Goal: Task Accomplishment & Management: Manage account settings

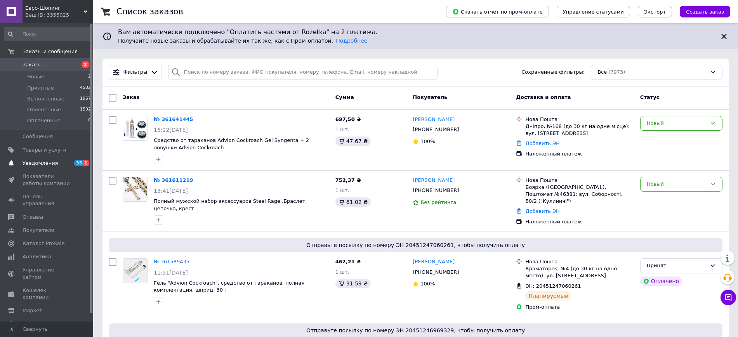
click at [56, 161] on span "Уведомления" at bounding box center [47, 163] width 49 height 7
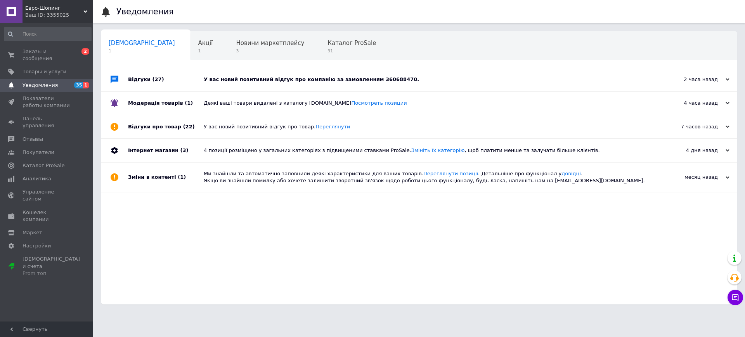
click at [433, 77] on div "У вас новий позитивний відгук про компанію за замовленням 360688470." at bounding box center [428, 79] width 448 height 7
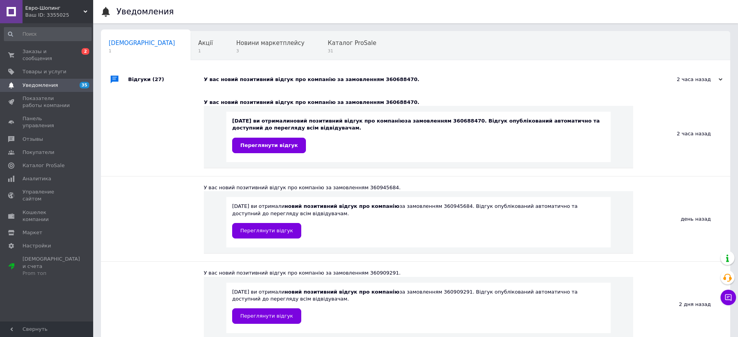
click at [48, 10] on span "Евро-Шопинг" at bounding box center [54, 8] width 58 height 7
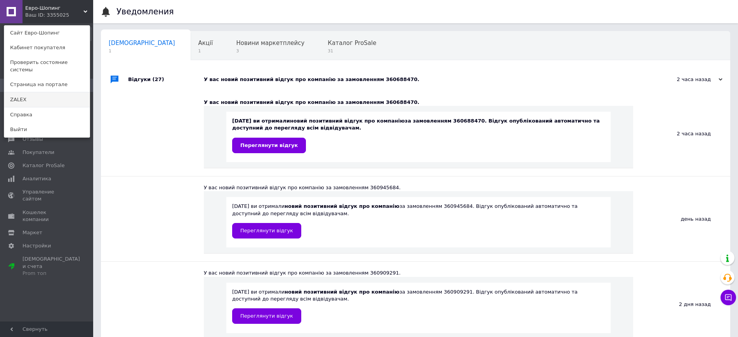
click at [28, 93] on link "ZALEX" at bounding box center [46, 99] width 85 height 15
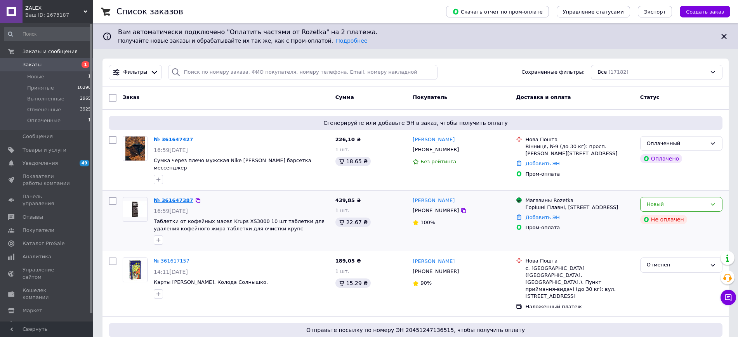
click at [167, 198] on link "№ 361647387" at bounding box center [174, 201] width 40 height 6
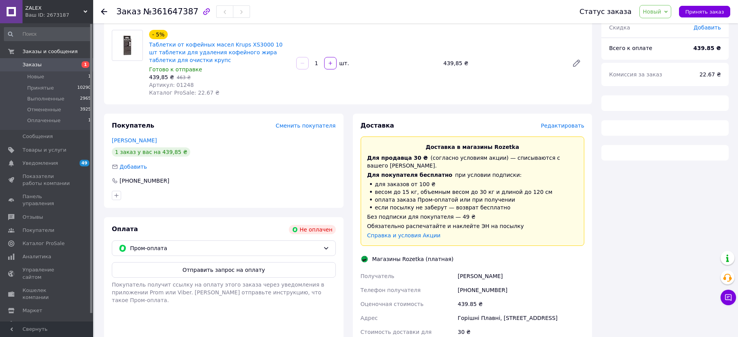
scroll to position [61, 0]
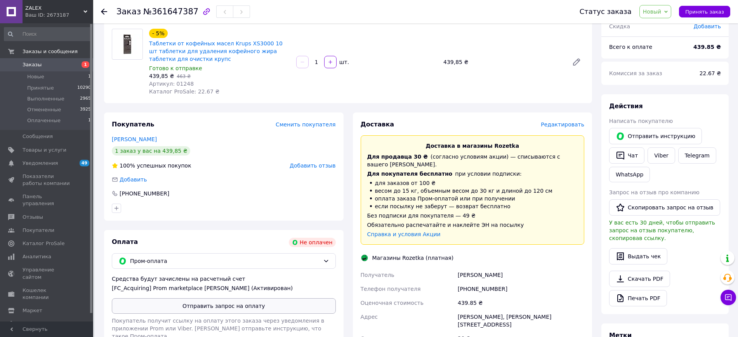
click at [228, 306] on button "Отправить запрос на оплату" at bounding box center [224, 307] width 224 height 16
click at [658, 133] on button "Отправить инструкцию" at bounding box center [655, 136] width 93 height 16
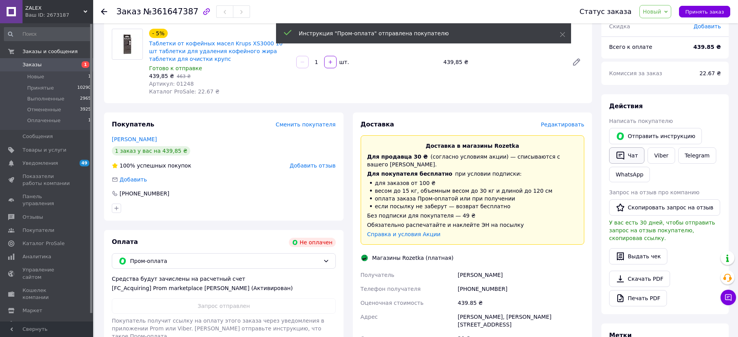
click at [637, 155] on button "Чат" at bounding box center [626, 156] width 35 height 16
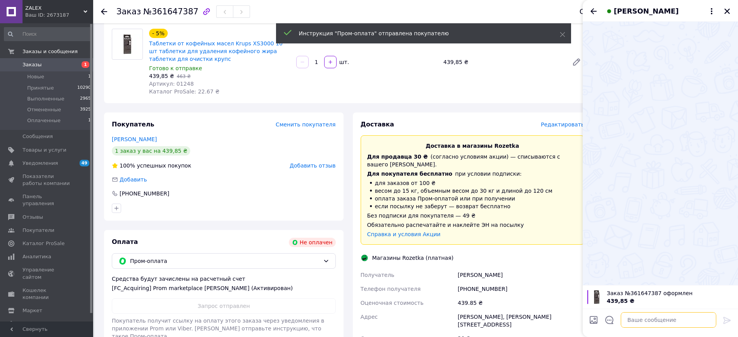
click at [643, 325] on textarea at bounding box center [669, 321] width 96 height 16
type textarea "вітаю"
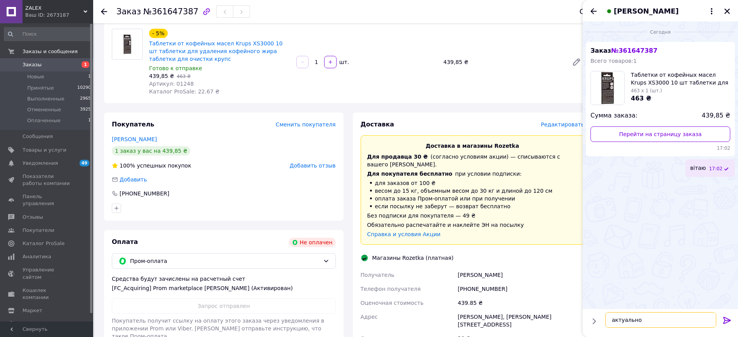
type textarea "актуально?"
click at [729, 11] on icon "Закрыть" at bounding box center [727, 11] width 7 height 7
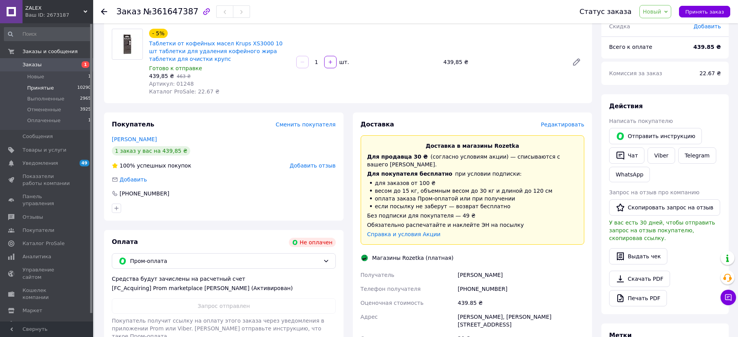
drag, startPoint x: 46, startPoint y: 121, endPoint x: 78, endPoint y: 90, distance: 45.0
click at [46, 121] on span "Оплаченные" at bounding box center [43, 120] width 33 height 7
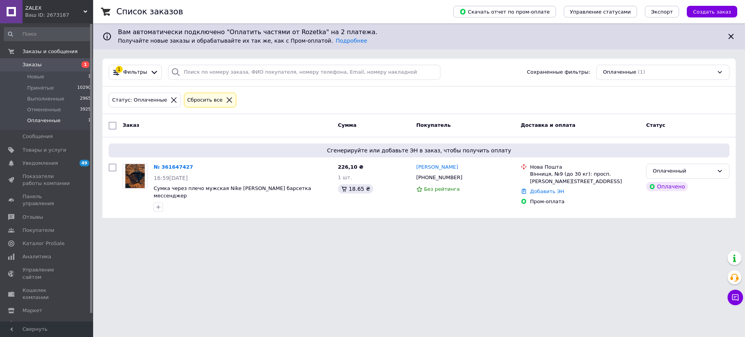
click at [55, 117] on span "Оплаченные" at bounding box center [43, 120] width 33 height 7
click at [50, 119] on span "Оплаченные" at bounding box center [43, 120] width 33 height 7
click at [167, 167] on link "№ 361647427" at bounding box center [174, 167] width 40 height 6
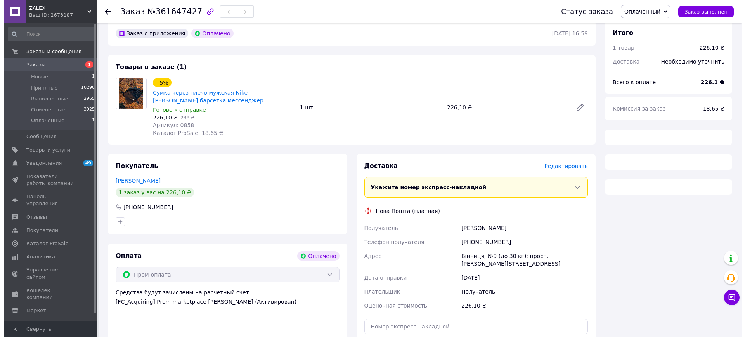
scroll to position [46, 0]
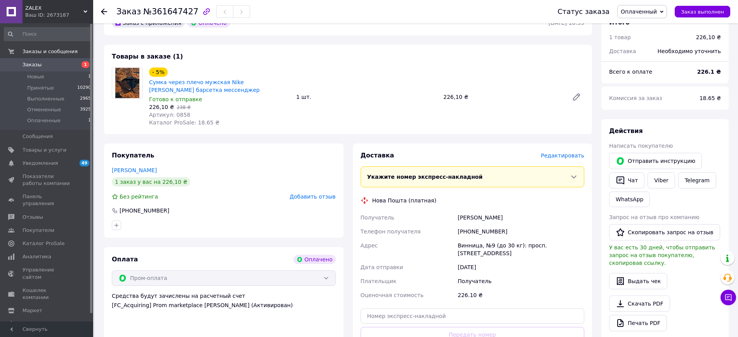
click at [564, 156] on span "Редактировать" at bounding box center [562, 156] width 43 height 6
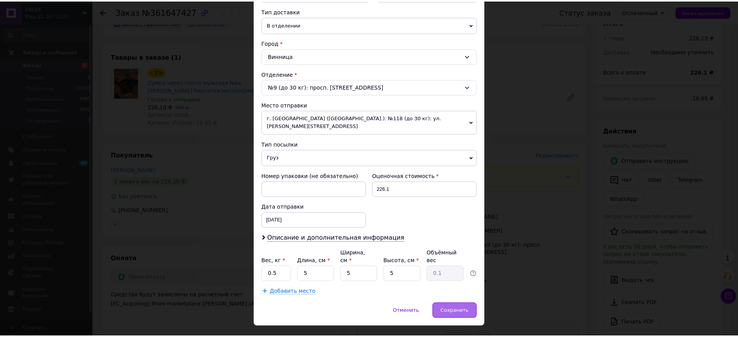
scroll to position [178, 0]
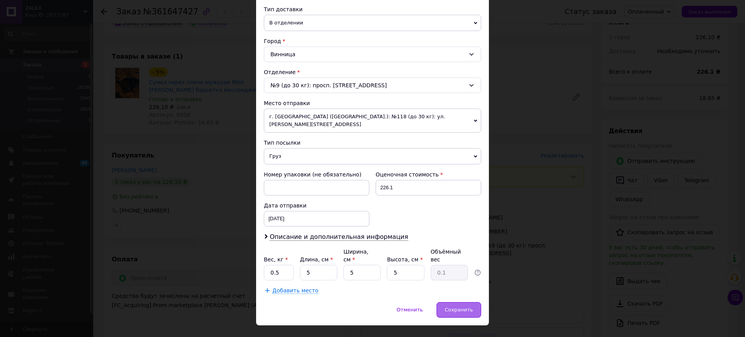
click at [459, 307] on span "Сохранить" at bounding box center [459, 310] width 28 height 6
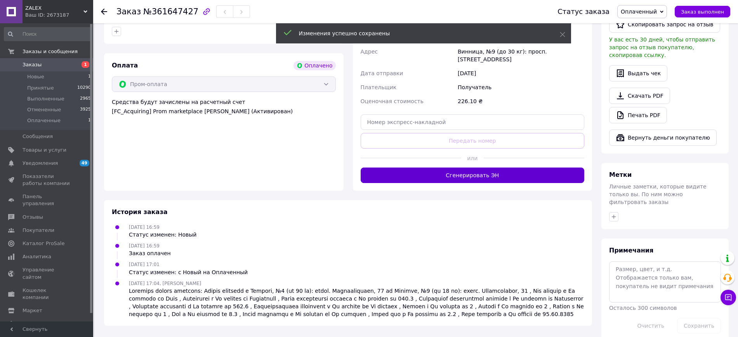
scroll to position [238, 0]
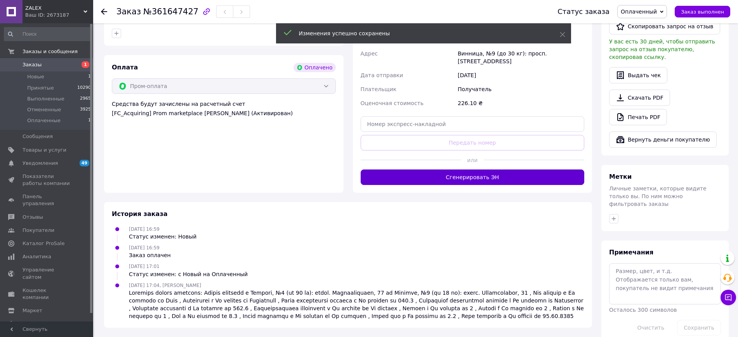
click at [443, 172] on button "Сгенерировать ЭН" at bounding box center [473, 178] width 224 height 16
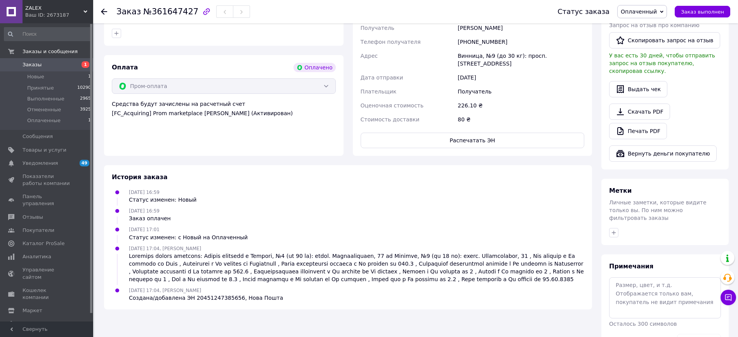
scroll to position [44, 0]
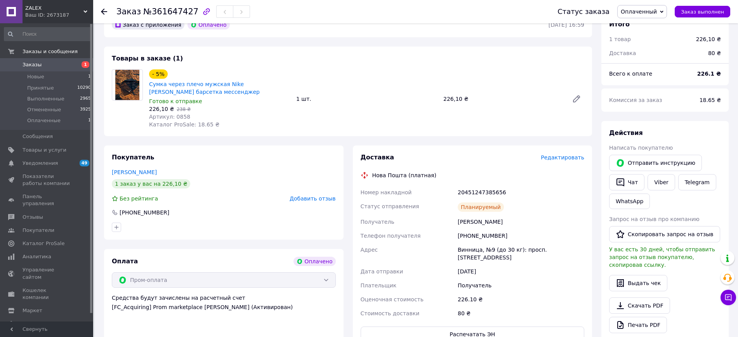
click at [647, 10] on span "Оплаченный" at bounding box center [639, 12] width 36 height 6
click at [646, 24] on li "Принят" at bounding box center [642, 27] width 49 height 12
click at [50, 64] on span "Заказы" at bounding box center [47, 64] width 49 height 7
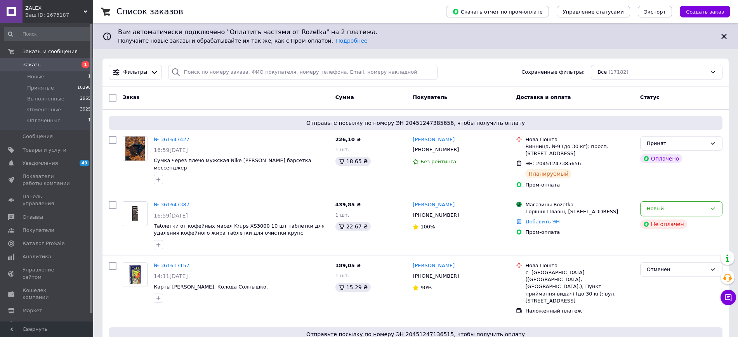
click at [53, 9] on span "ZALEX" at bounding box center [54, 8] width 58 height 7
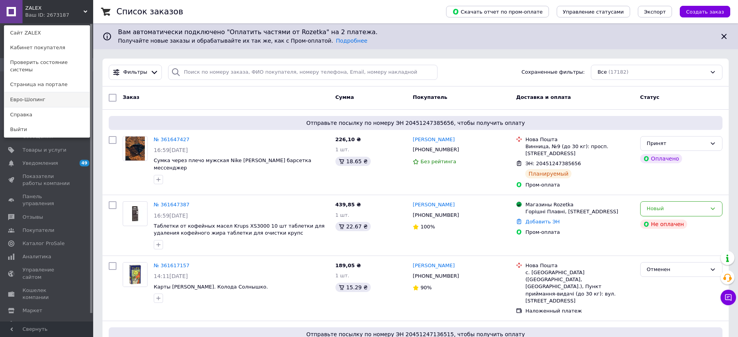
click at [36, 94] on link "Евро-Шопинг" at bounding box center [46, 99] width 85 height 15
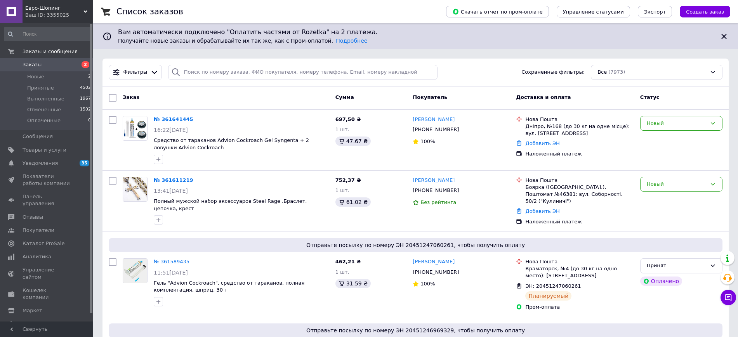
click at [59, 8] on span "Евро-Шопинг" at bounding box center [54, 8] width 58 height 7
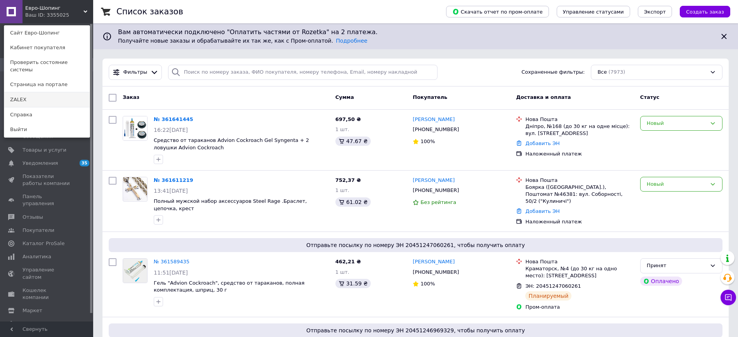
click at [38, 92] on link "ZALEX" at bounding box center [46, 99] width 85 height 15
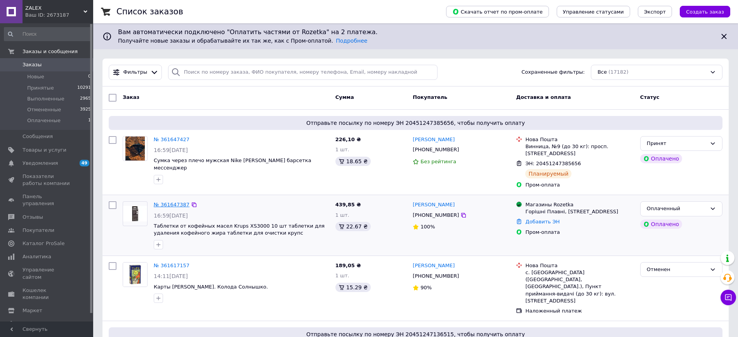
click at [162, 203] on link "№ 361647387" at bounding box center [172, 205] width 36 height 6
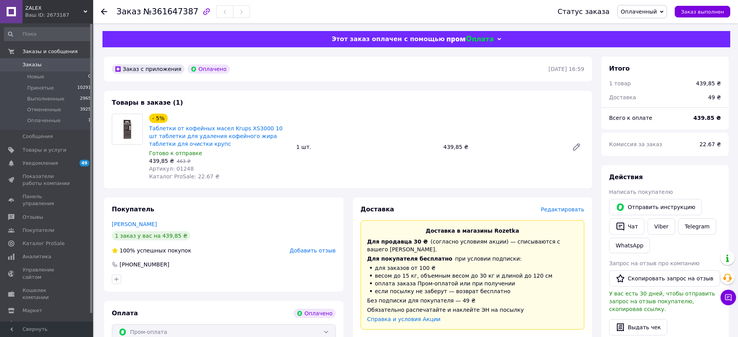
click at [575, 210] on span "Редактировать" at bounding box center [562, 210] width 43 height 6
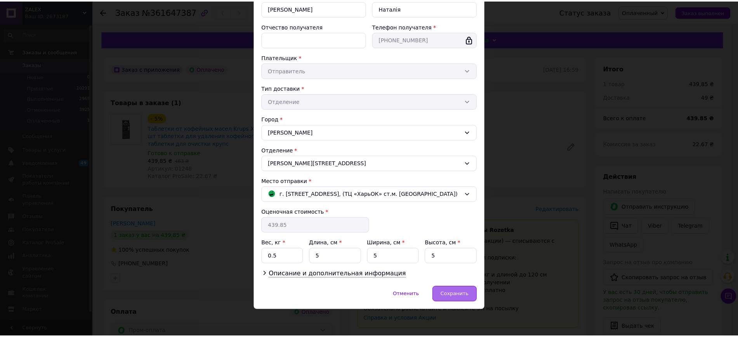
scroll to position [99, 0]
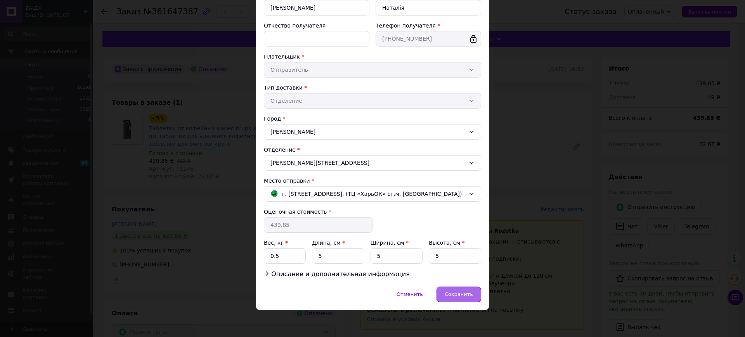
click at [468, 294] on span "Сохранить" at bounding box center [459, 295] width 28 height 6
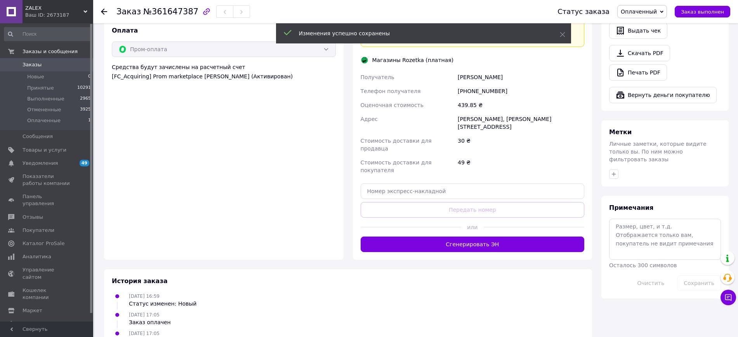
scroll to position [291, 0]
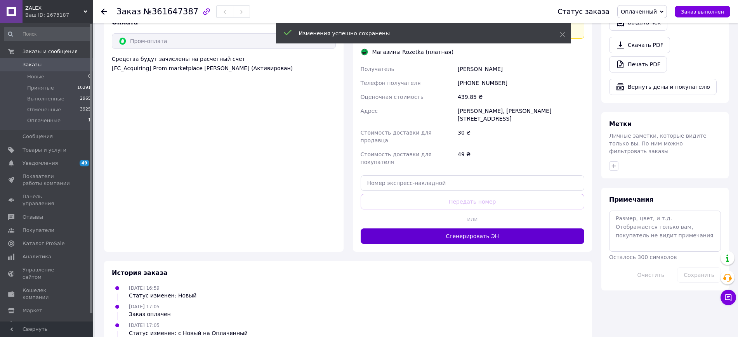
click at [472, 229] on button "Сгенерировать ЭН" at bounding box center [473, 237] width 224 height 16
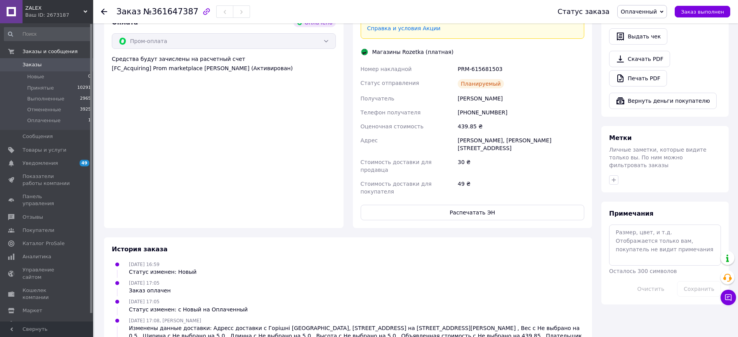
click at [654, 12] on span "Оплаченный" at bounding box center [639, 12] width 36 height 6
click at [651, 26] on li "Принят" at bounding box center [642, 27] width 49 height 12
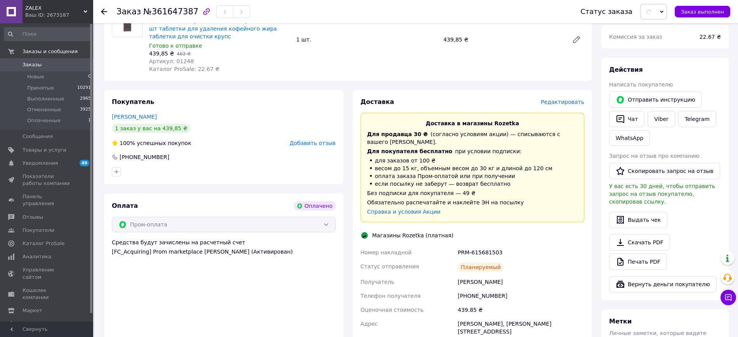
scroll to position [194, 0]
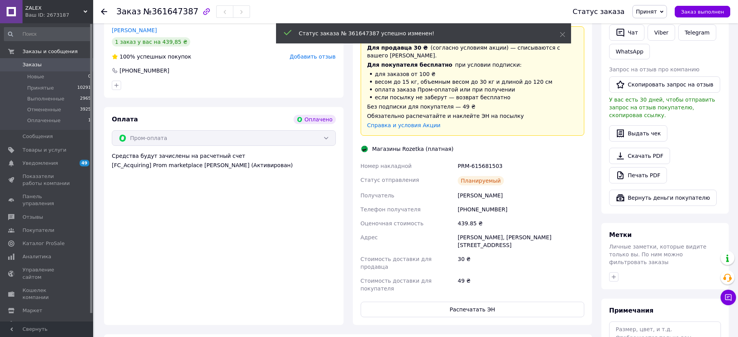
click at [467, 302] on button "Распечатать ЭН" at bounding box center [473, 310] width 224 height 16
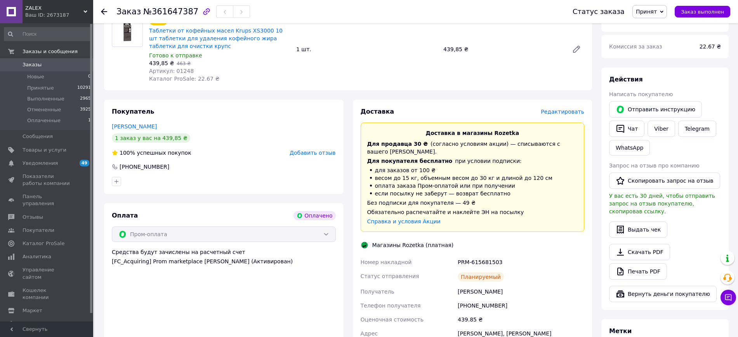
scroll to position [0, 0]
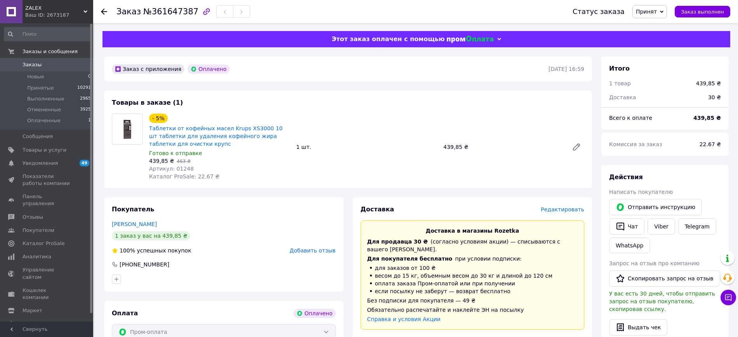
click at [50, 6] on span "ZALEX" at bounding box center [54, 8] width 58 height 7
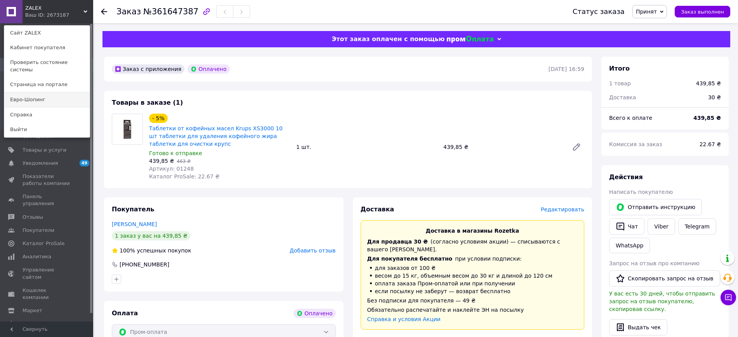
click at [38, 92] on link "Евро-Шопинг" at bounding box center [46, 99] width 85 height 15
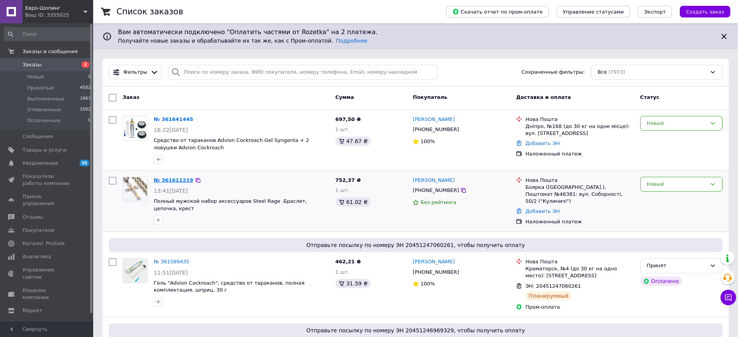
click at [178, 180] on link "№ 361611219" at bounding box center [174, 180] width 40 height 6
click at [177, 118] on link "№ 361641445" at bounding box center [174, 119] width 40 height 6
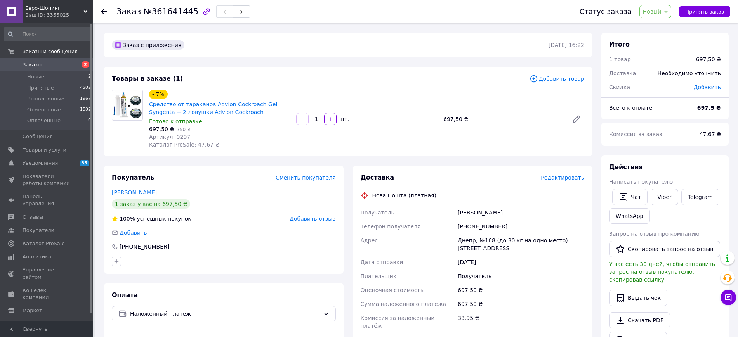
click at [570, 174] on div "Доставка Редактировать" at bounding box center [473, 178] width 224 height 9
click at [571, 175] on span "Редактировать" at bounding box center [562, 178] width 43 height 6
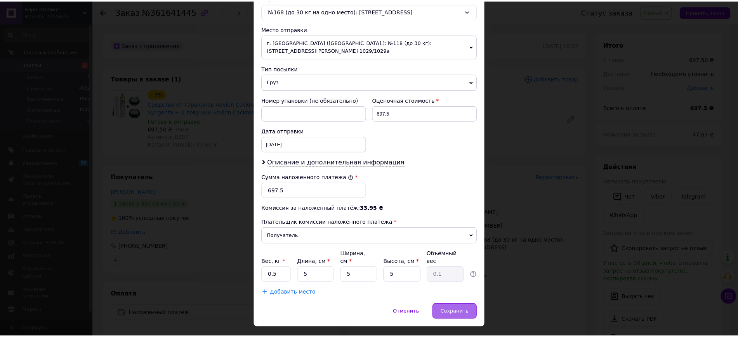
scroll to position [255, 0]
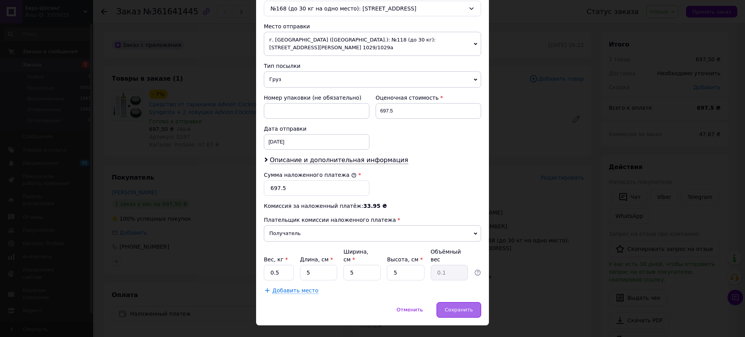
click at [461, 302] on div "Сохранить" at bounding box center [459, 310] width 45 height 16
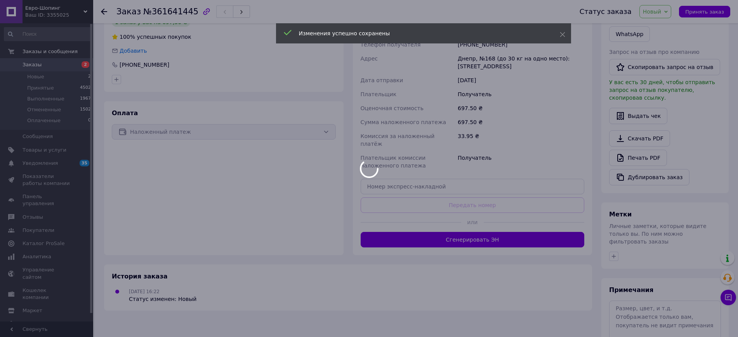
scroll to position [220, 0]
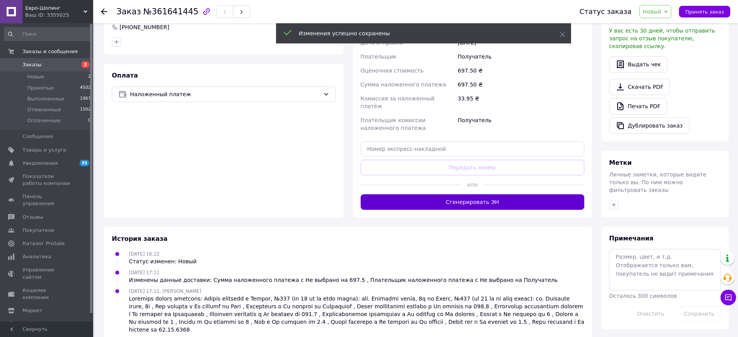
click at [488, 200] on button "Сгенерировать ЭН" at bounding box center [473, 203] width 224 height 16
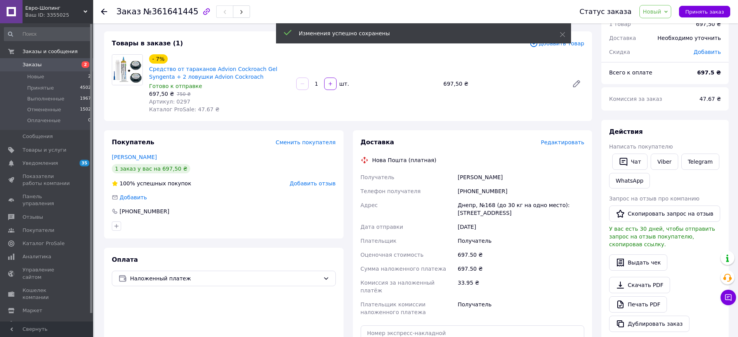
scroll to position [26, 0]
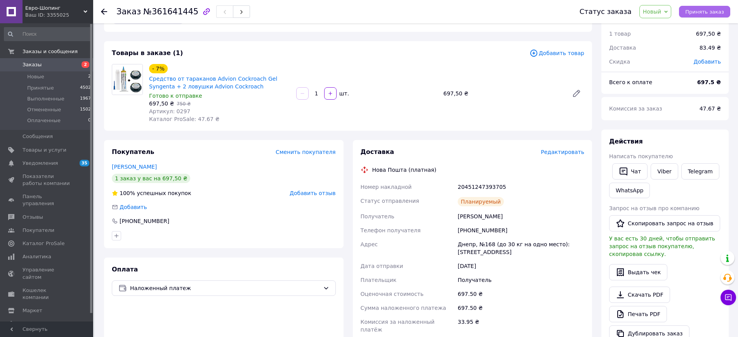
click at [722, 6] on button "Принять заказ" at bounding box center [704, 12] width 51 height 12
click at [43, 64] on span "Заказы" at bounding box center [47, 64] width 49 height 7
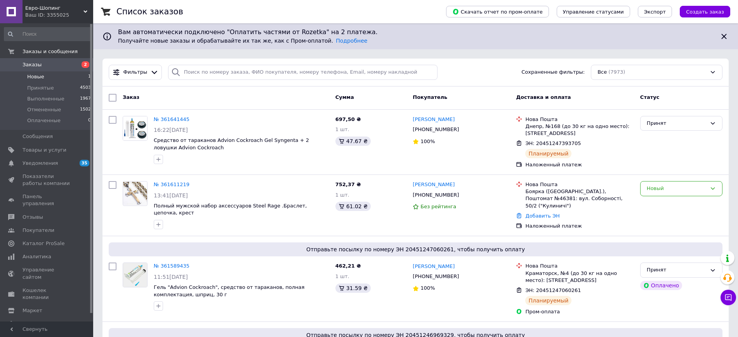
click at [48, 78] on li "Новые 1" at bounding box center [48, 76] width 96 height 11
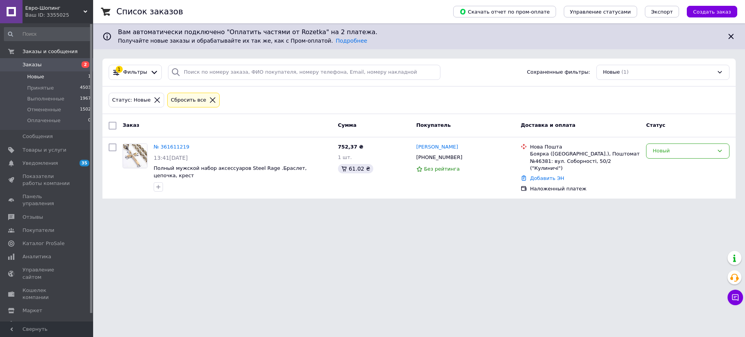
click at [59, 7] on span "Евро-Шопинг" at bounding box center [54, 8] width 58 height 7
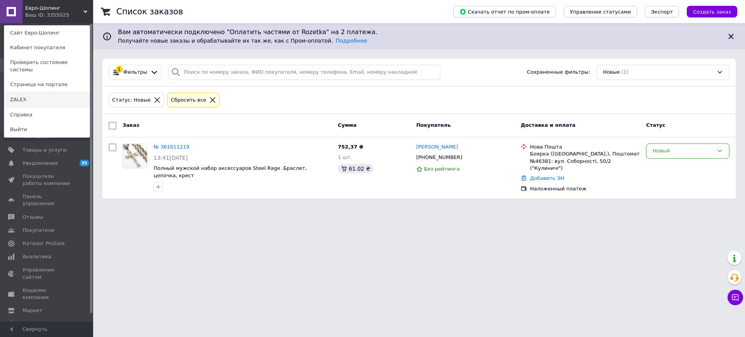
click at [43, 92] on link "ZALEX" at bounding box center [46, 99] width 85 height 15
